Goal: Transaction & Acquisition: Purchase product/service

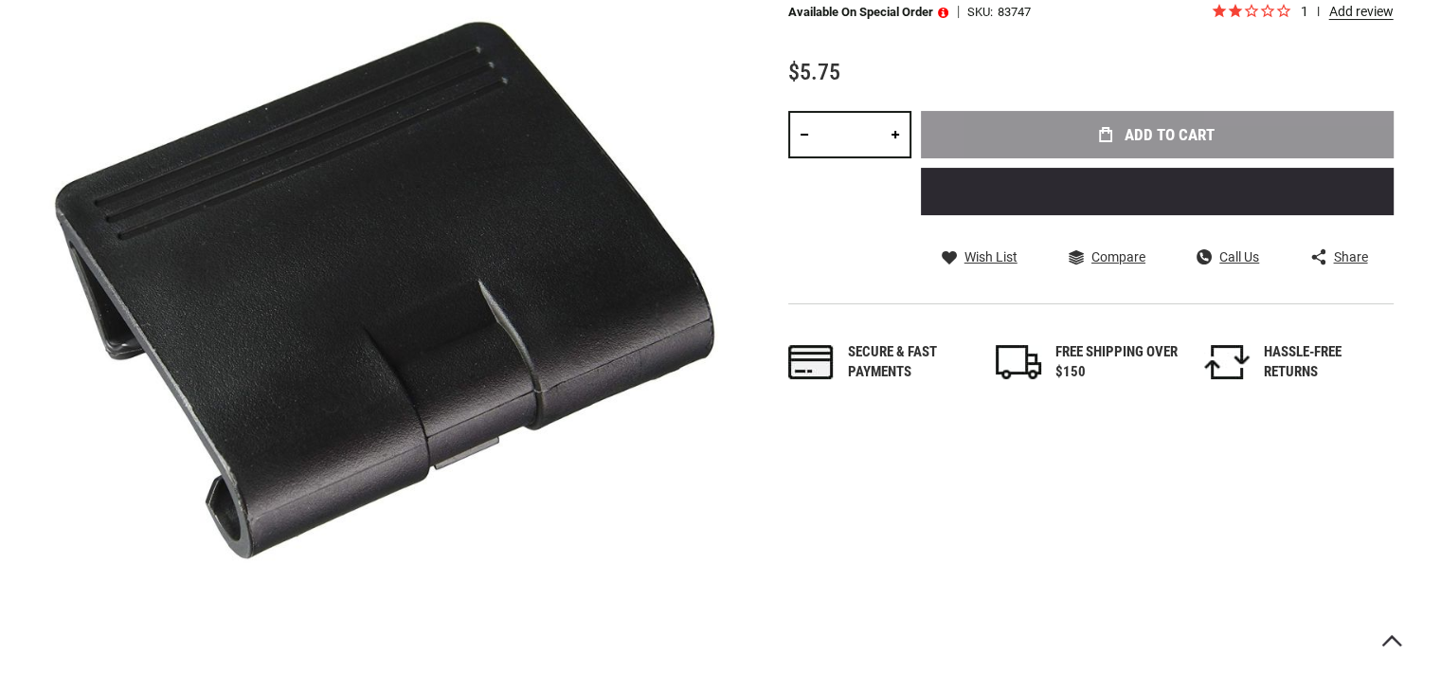
scroll to position [95, 0]
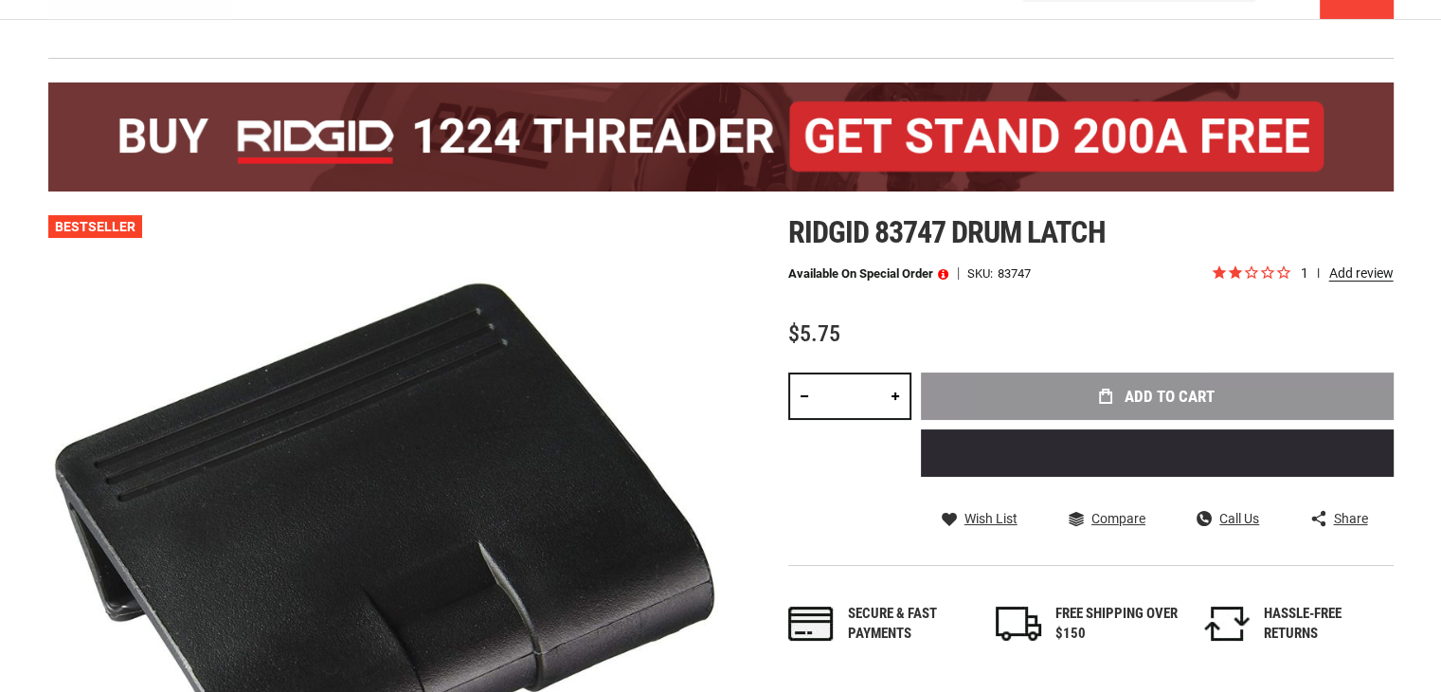
click at [893, 396] on link at bounding box center [895, 395] width 32 height 47
click at [893, 395] on link at bounding box center [895, 395] width 32 height 47
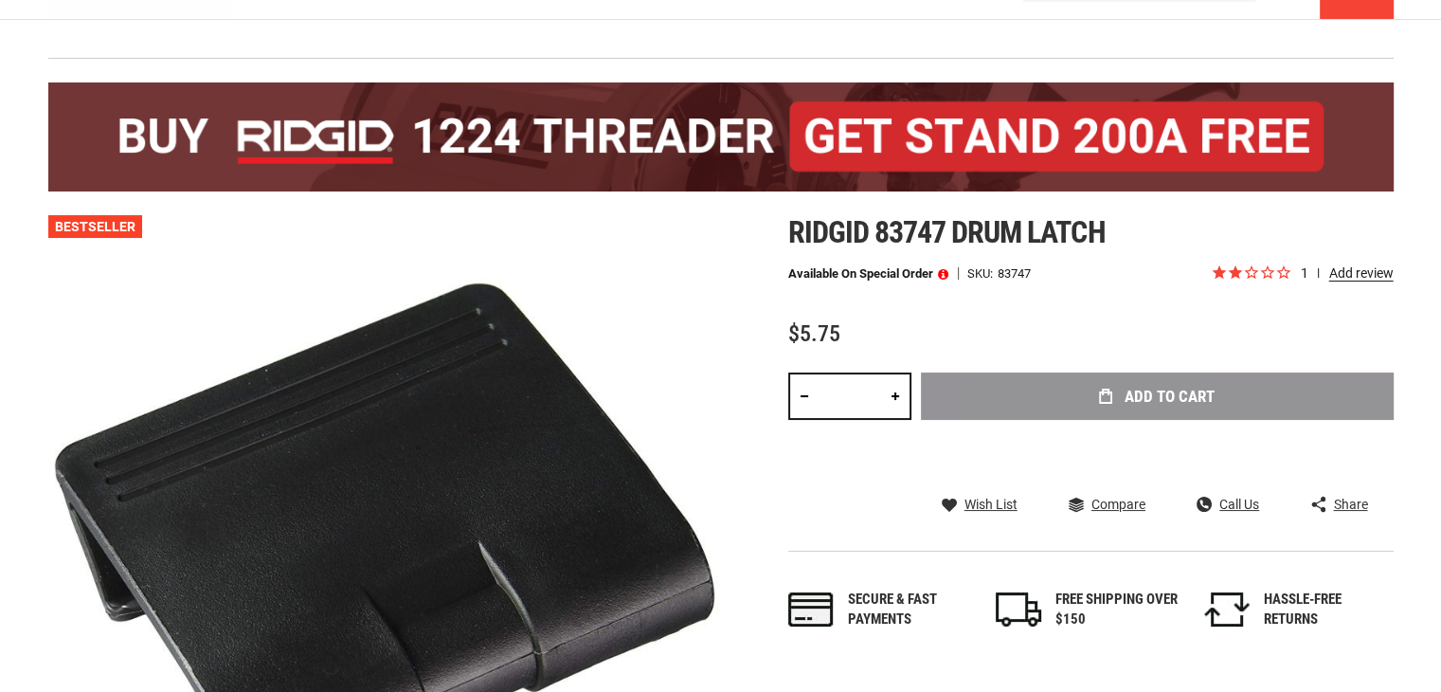
click at [893, 395] on link at bounding box center [895, 395] width 32 height 47
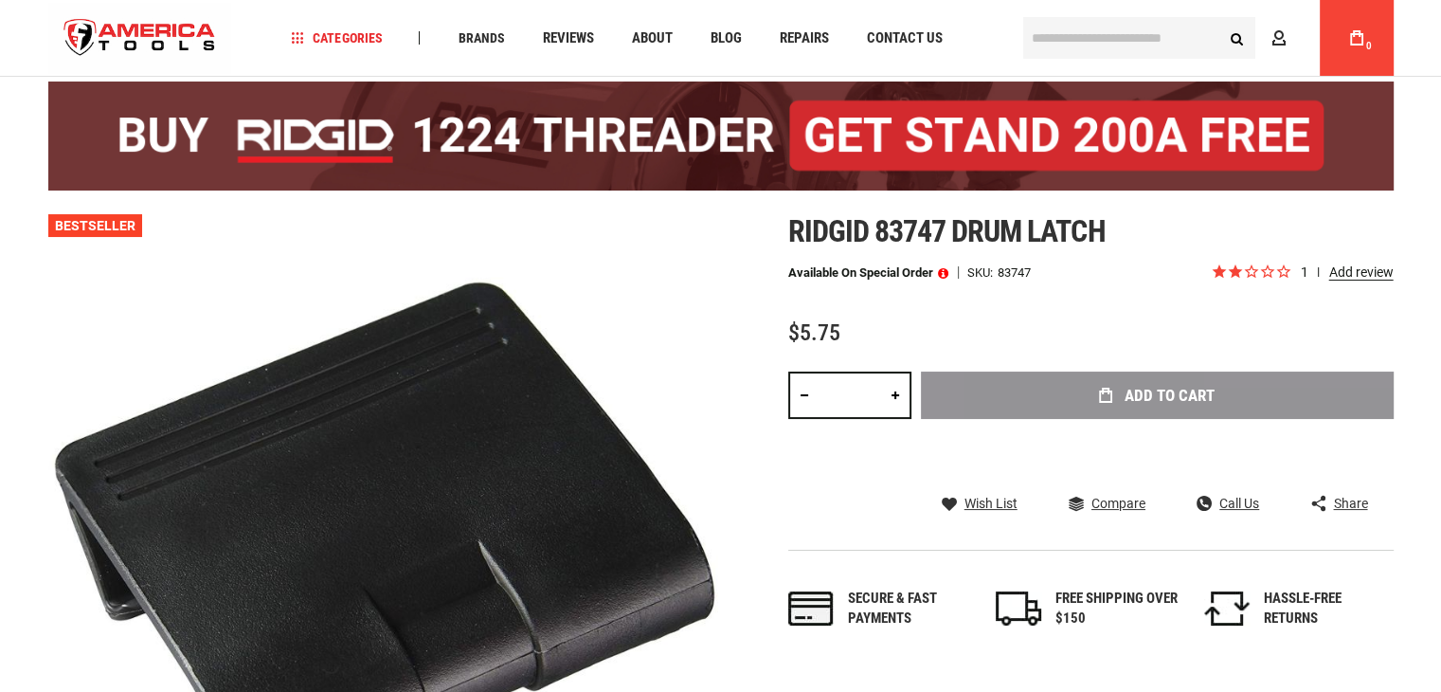
click at [893, 395] on link at bounding box center [895, 394] width 32 height 47
type input "**"
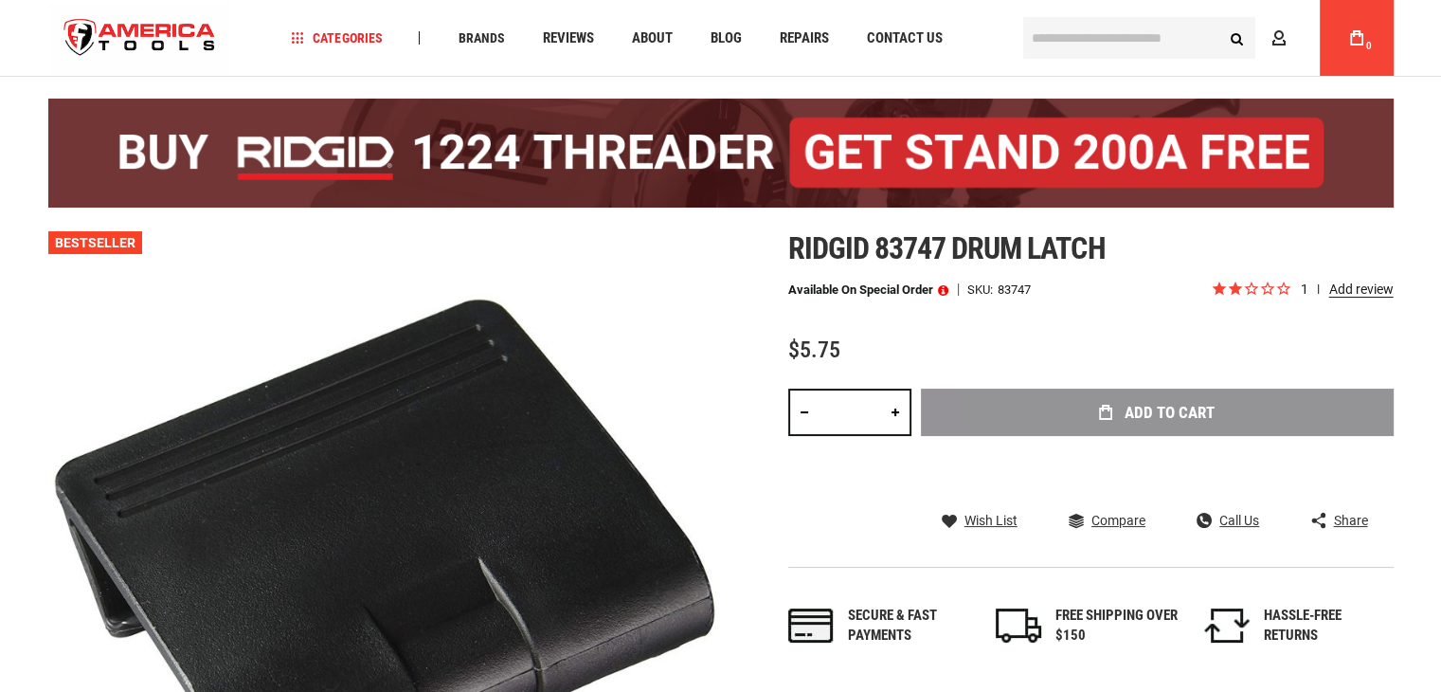
click at [1012, 394] on div "Add to Cart" at bounding box center [1157, 441] width 473 height 104
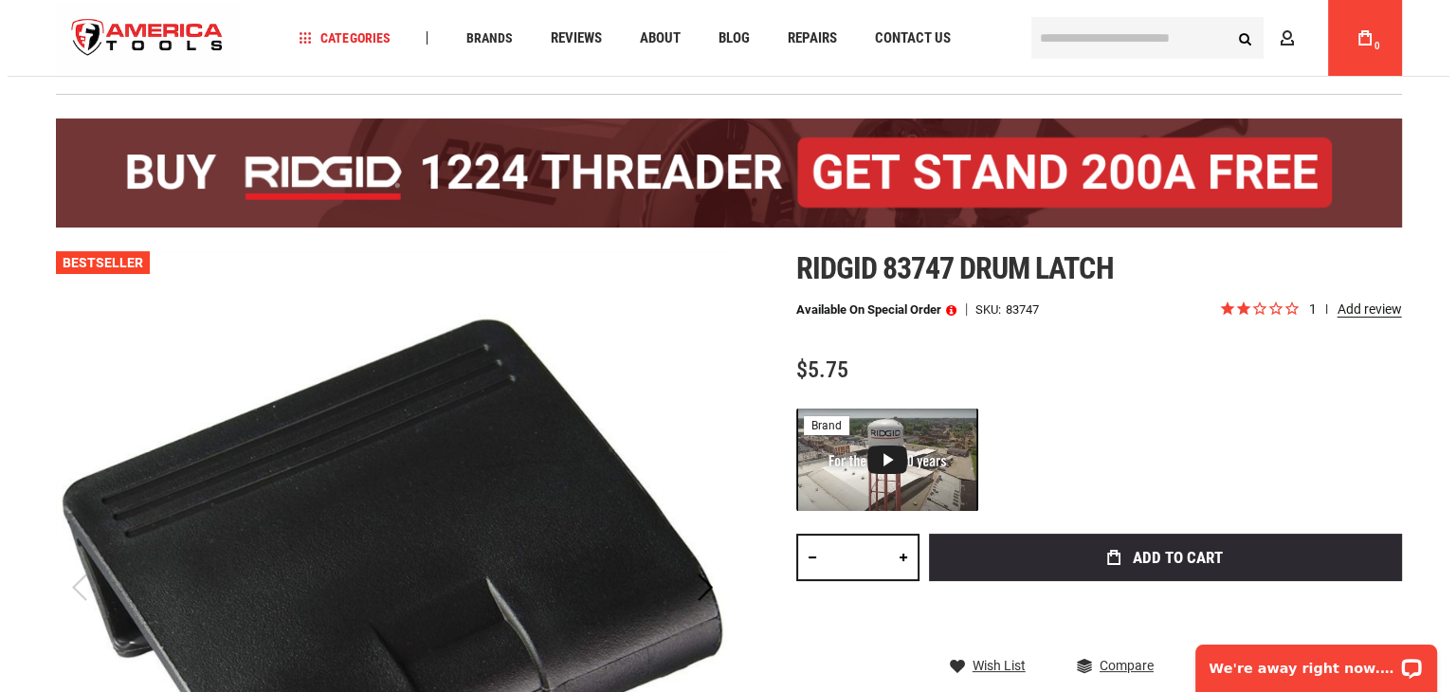
scroll to position [190, 0]
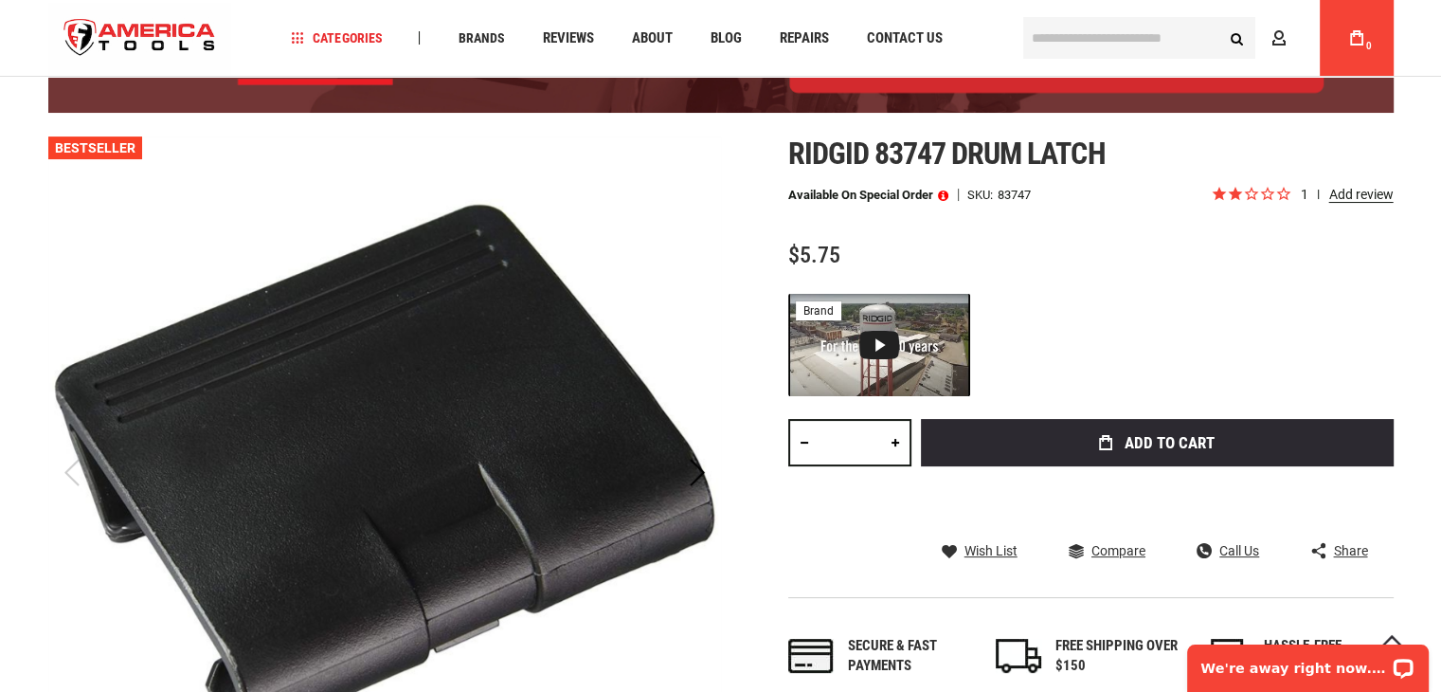
click at [1105, 440] on icon "submit" at bounding box center [1105, 442] width 13 height 15
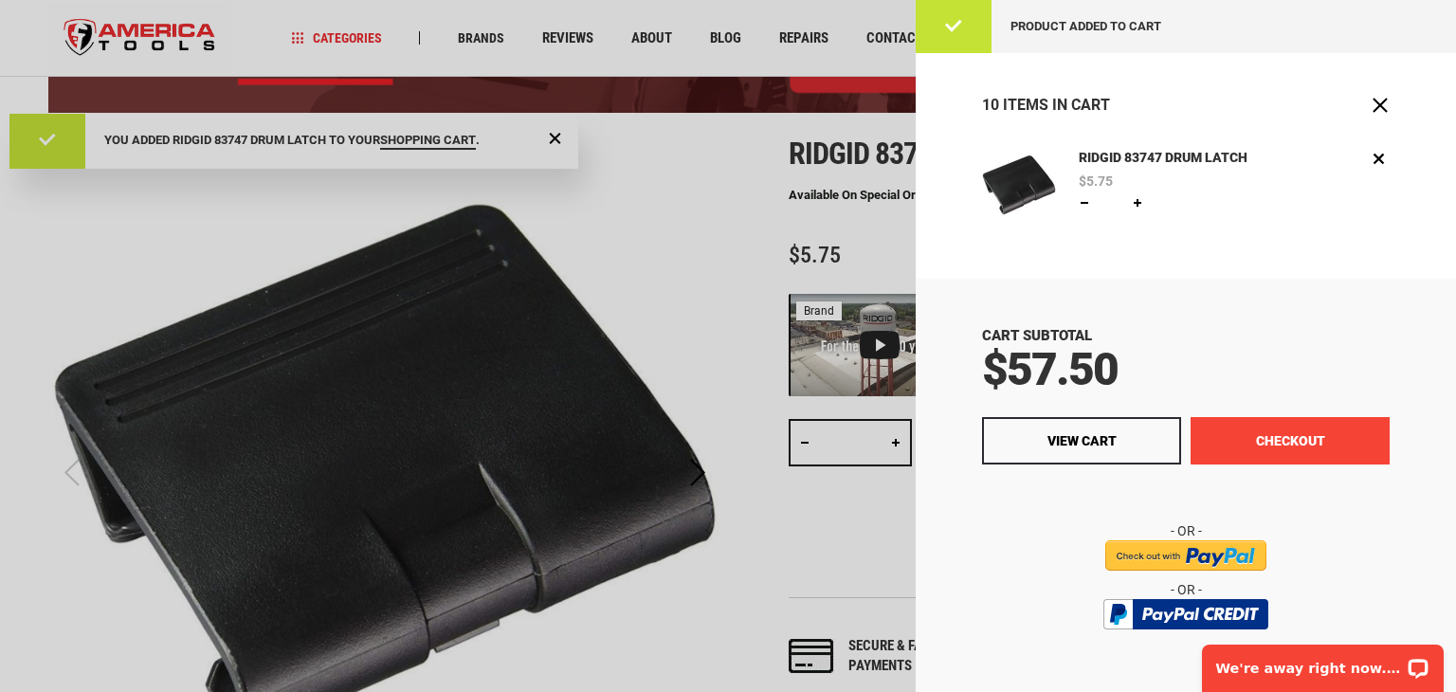
click at [1294, 427] on button "Checkout" at bounding box center [1289, 440] width 199 height 47
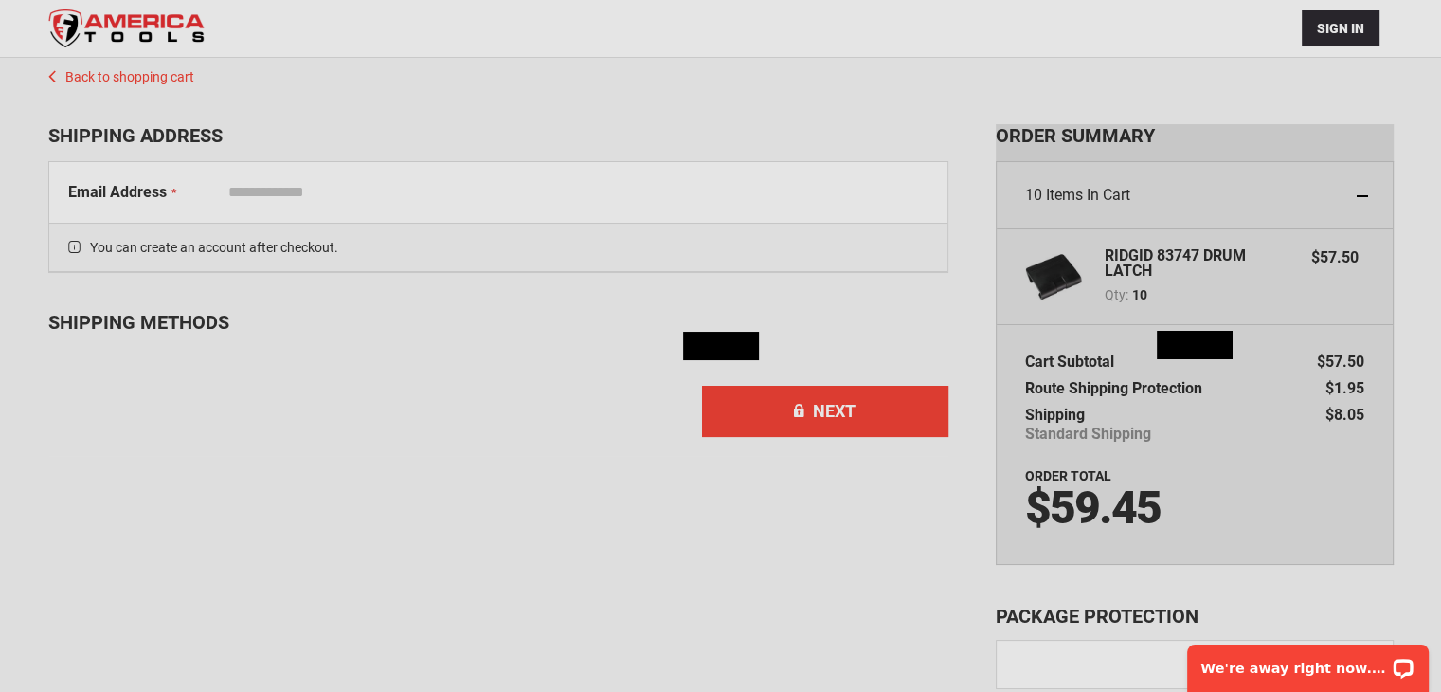
scroll to position [124, 0]
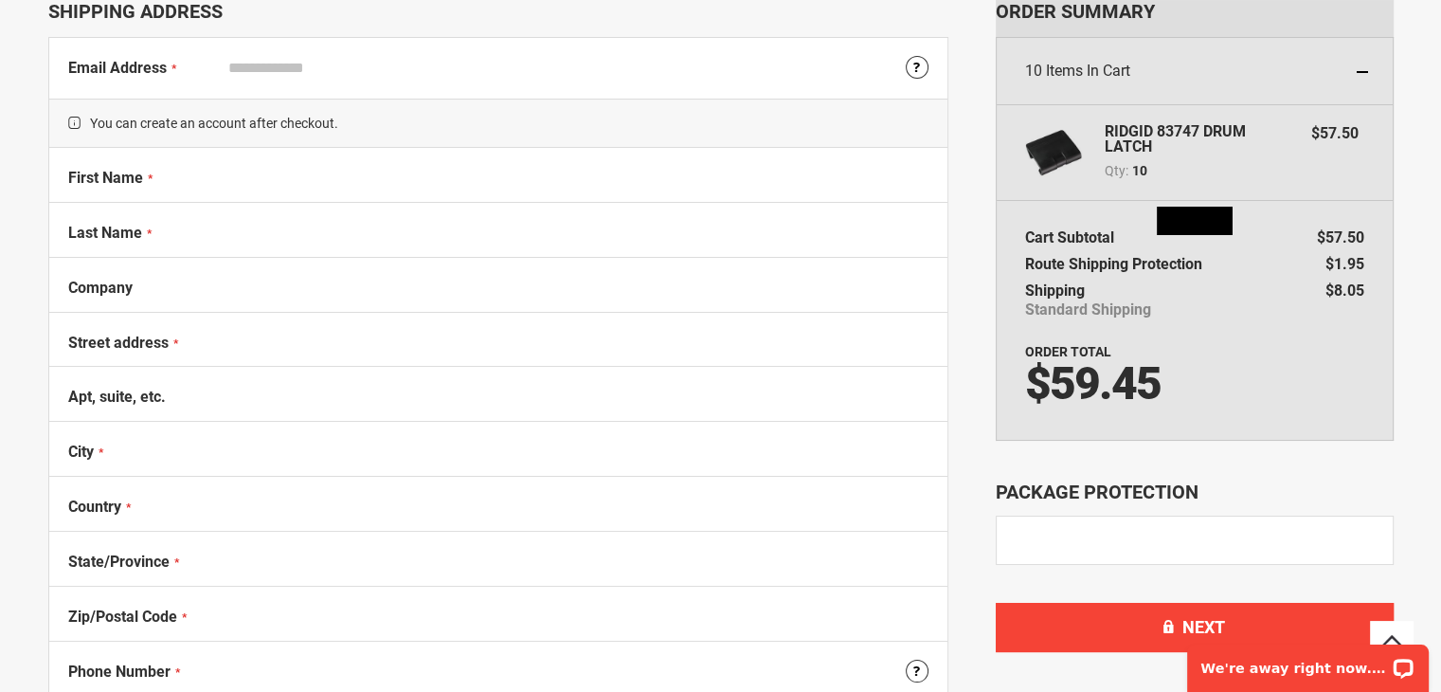
select select "**"
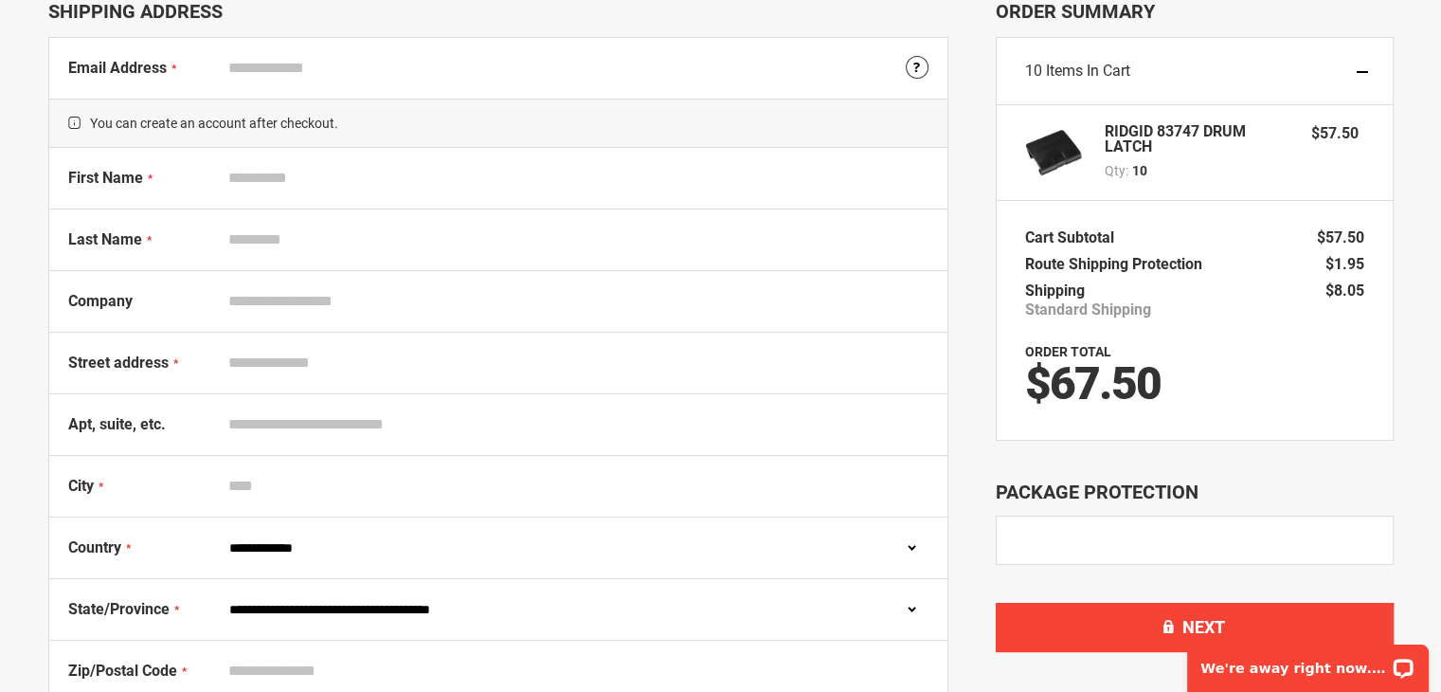
scroll to position [0, 0]
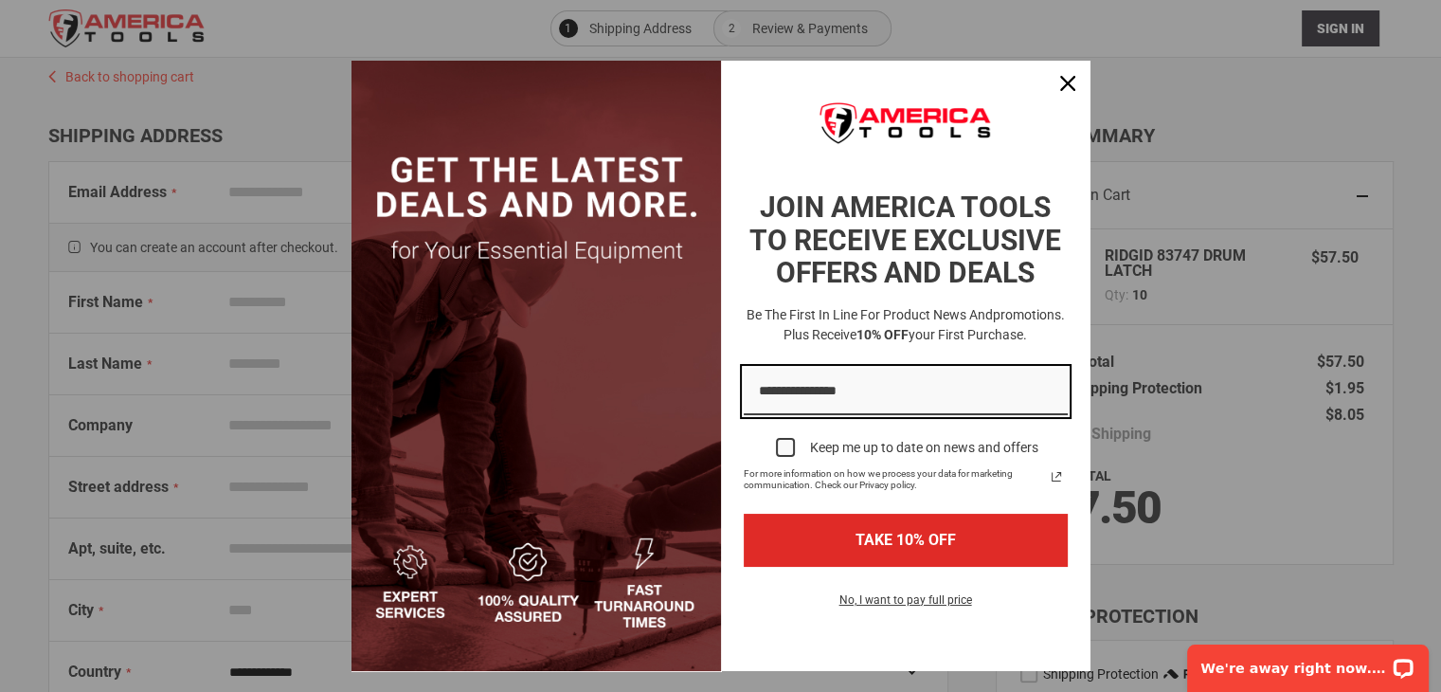
click at [824, 393] on input "Email field" at bounding box center [906, 392] width 324 height 48
type input "**********"
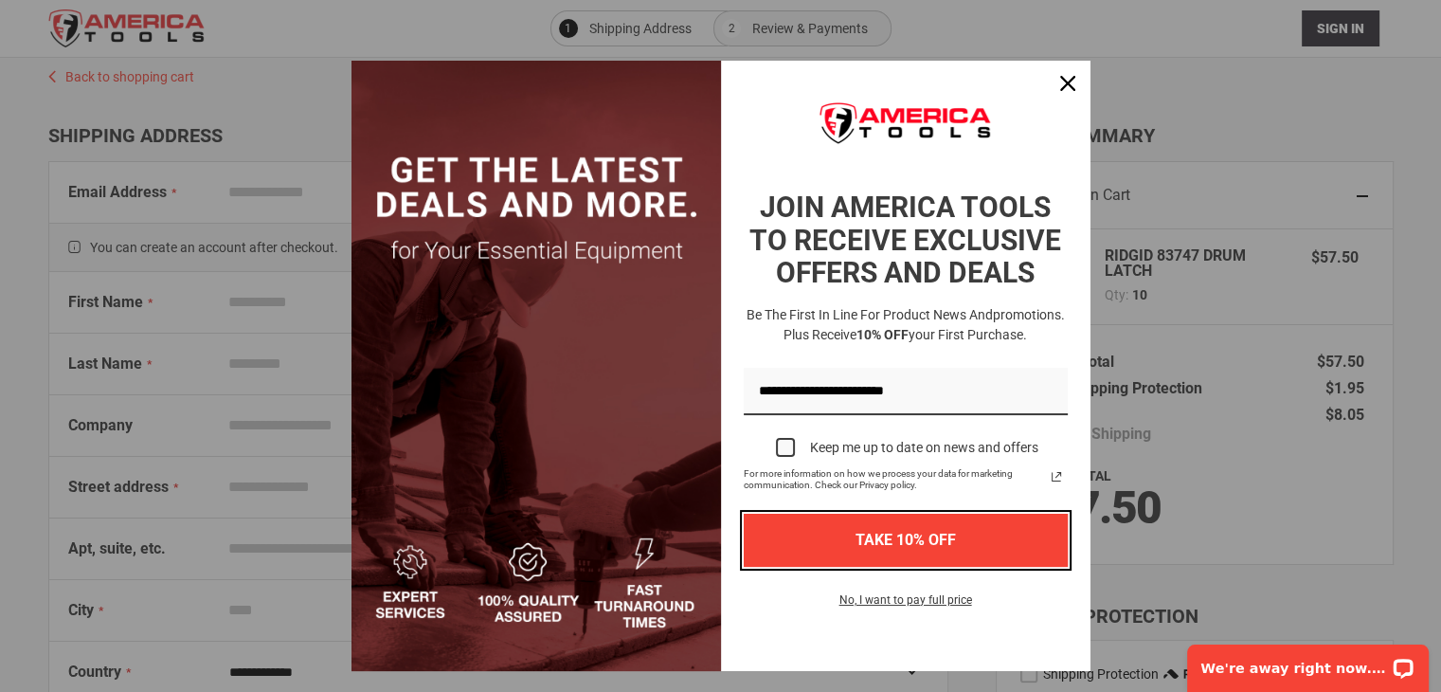
click at [895, 537] on button "TAKE 10% OFF" at bounding box center [906, 540] width 324 height 52
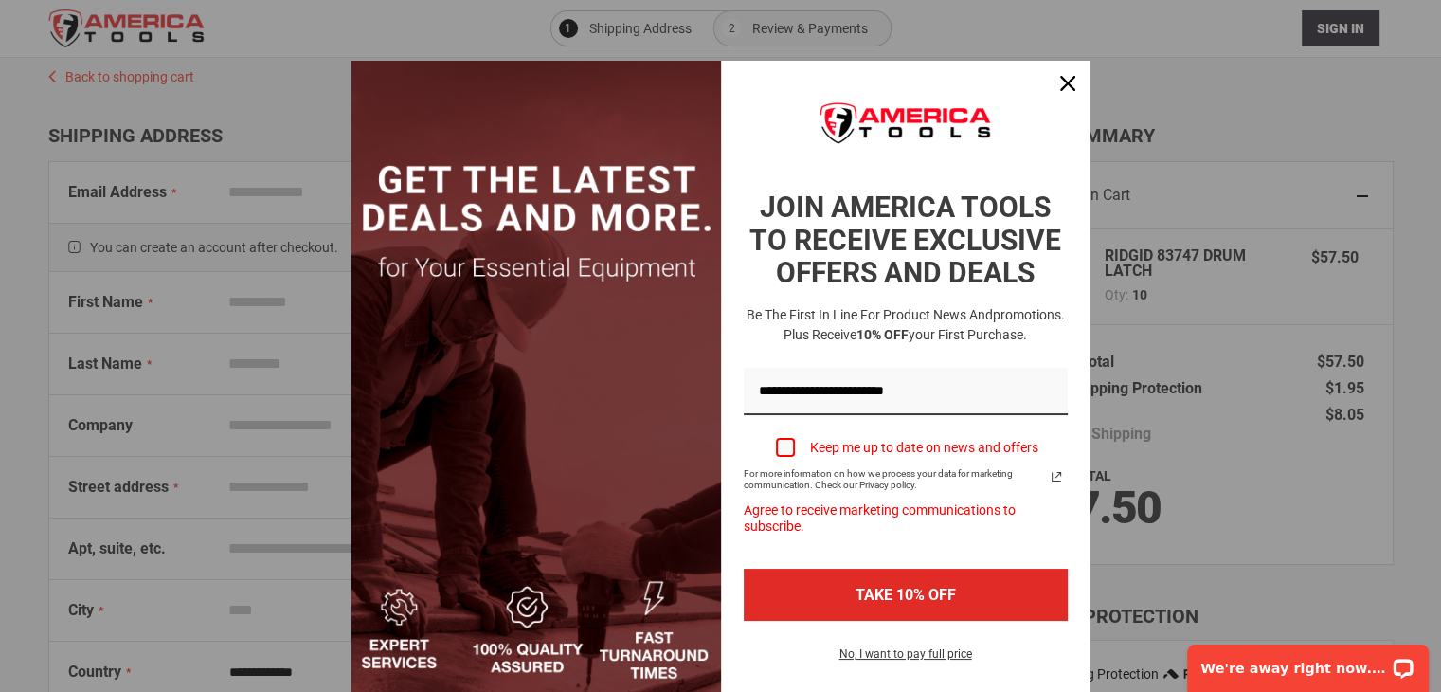
click at [780, 446] on div "Marketing offer form" at bounding box center [785, 447] width 19 height 19
drag, startPoint x: 857, startPoint y: 584, endPoint x: 879, endPoint y: 585, distance: 22.8
click at [857, 585] on button "TAKE 10% OFF" at bounding box center [906, 595] width 324 height 52
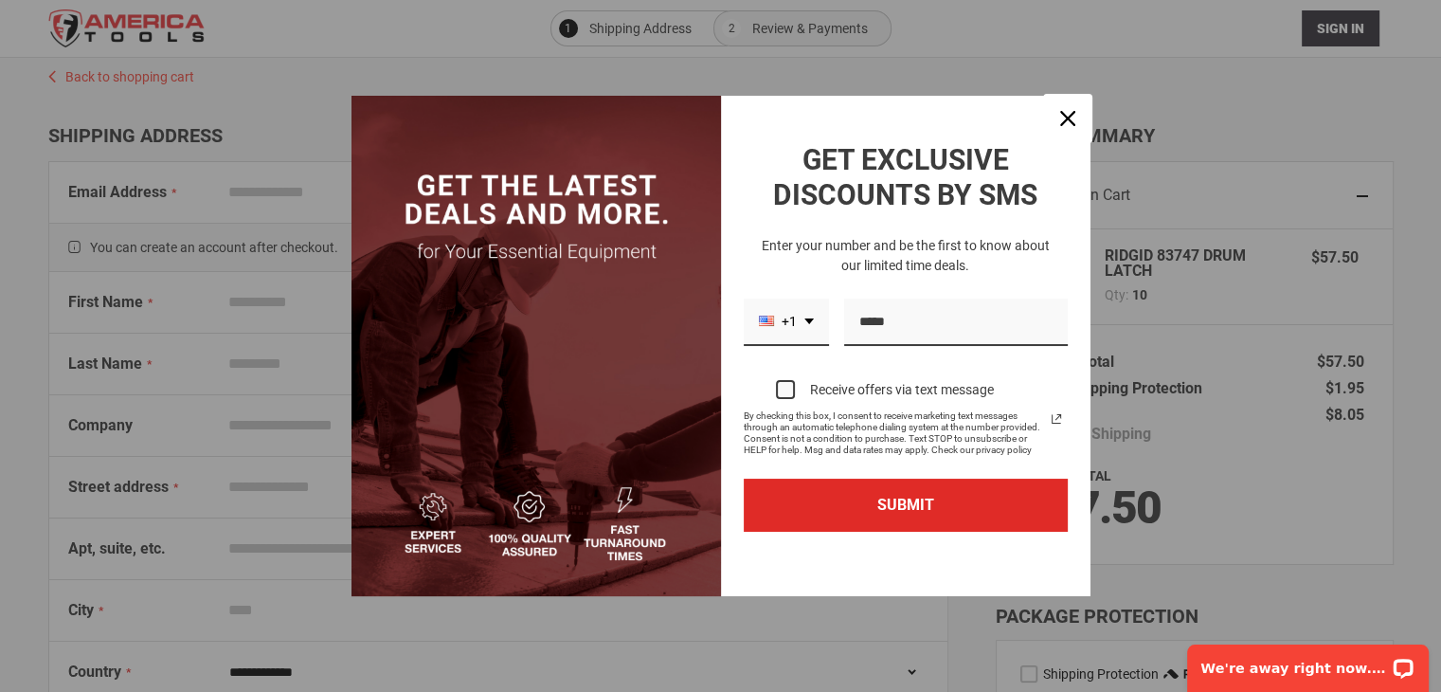
click at [1065, 113] on icon "close icon" at bounding box center [1067, 118] width 15 height 15
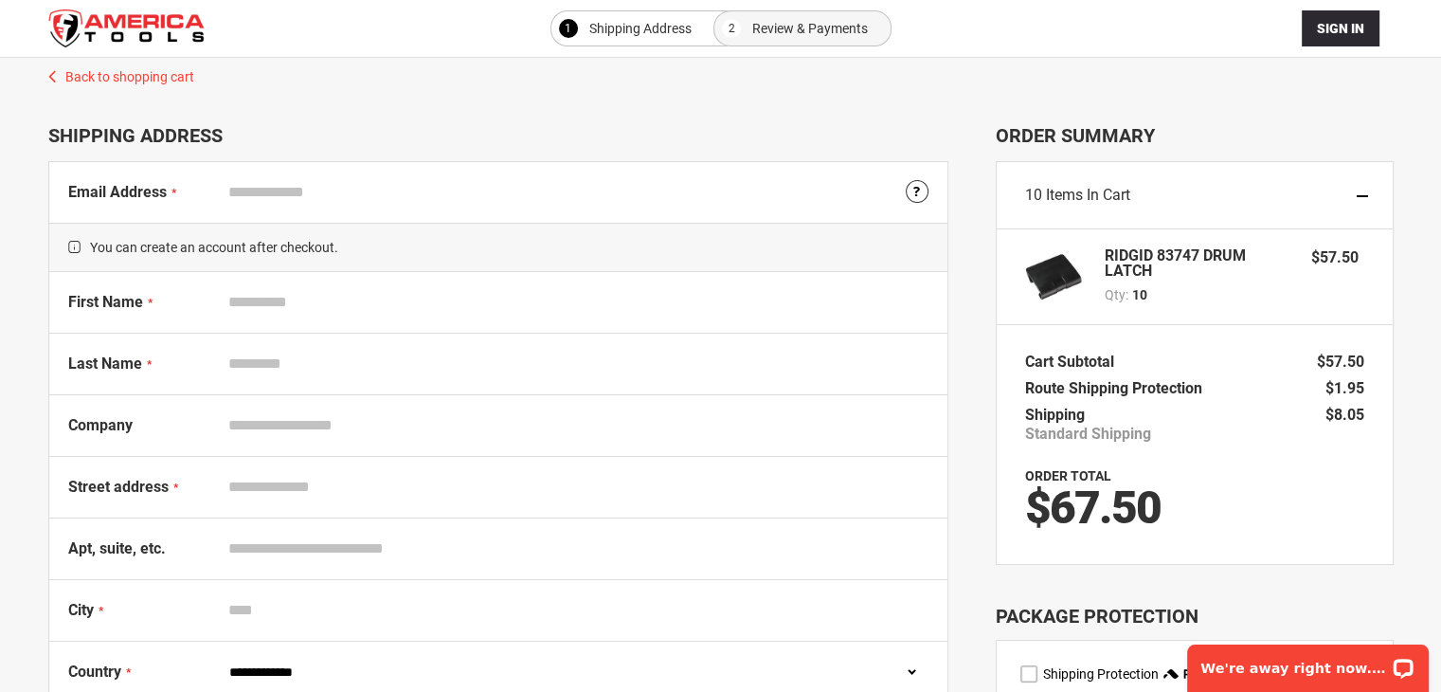
click at [1175, 24] on div "Sign In Close Sign In Email Address Password Sign In Forgot Your Password?" at bounding box center [721, 28] width 1346 height 57
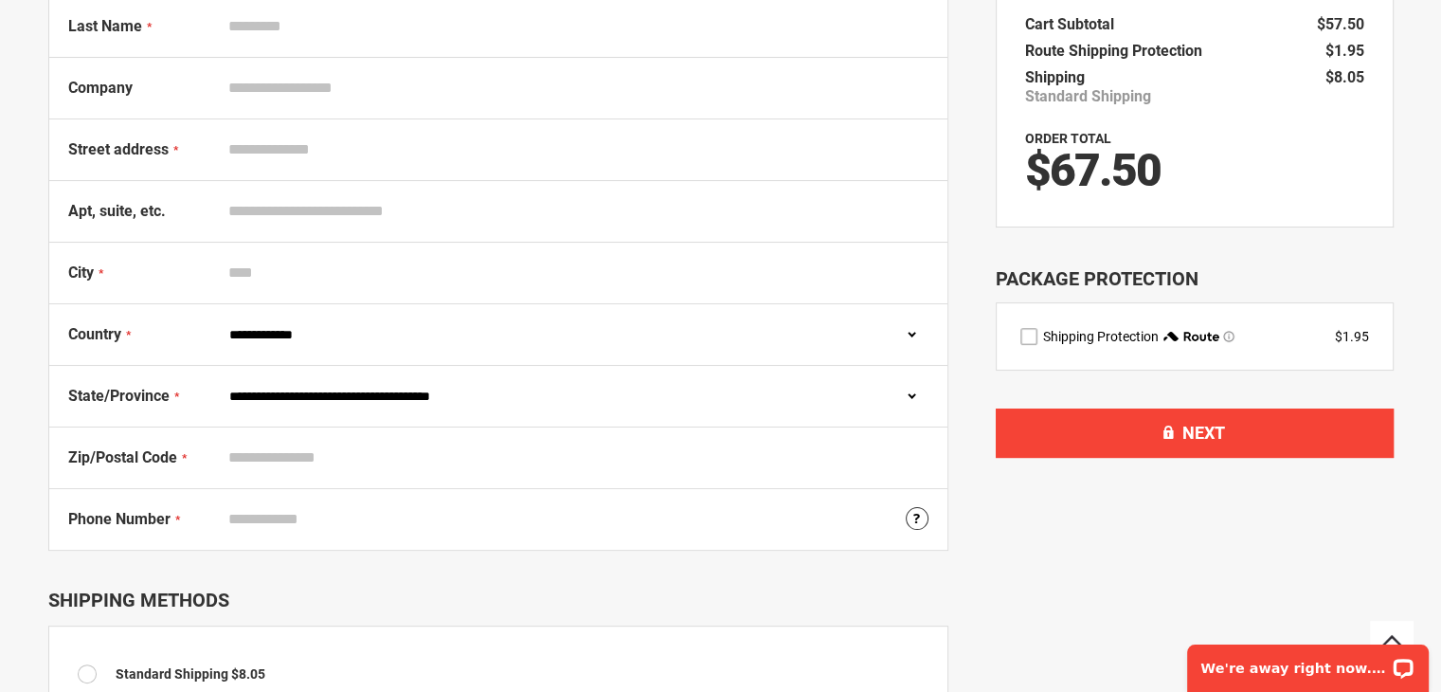
scroll to position [190, 0]
